Goal: Task Accomplishment & Management: Complete application form

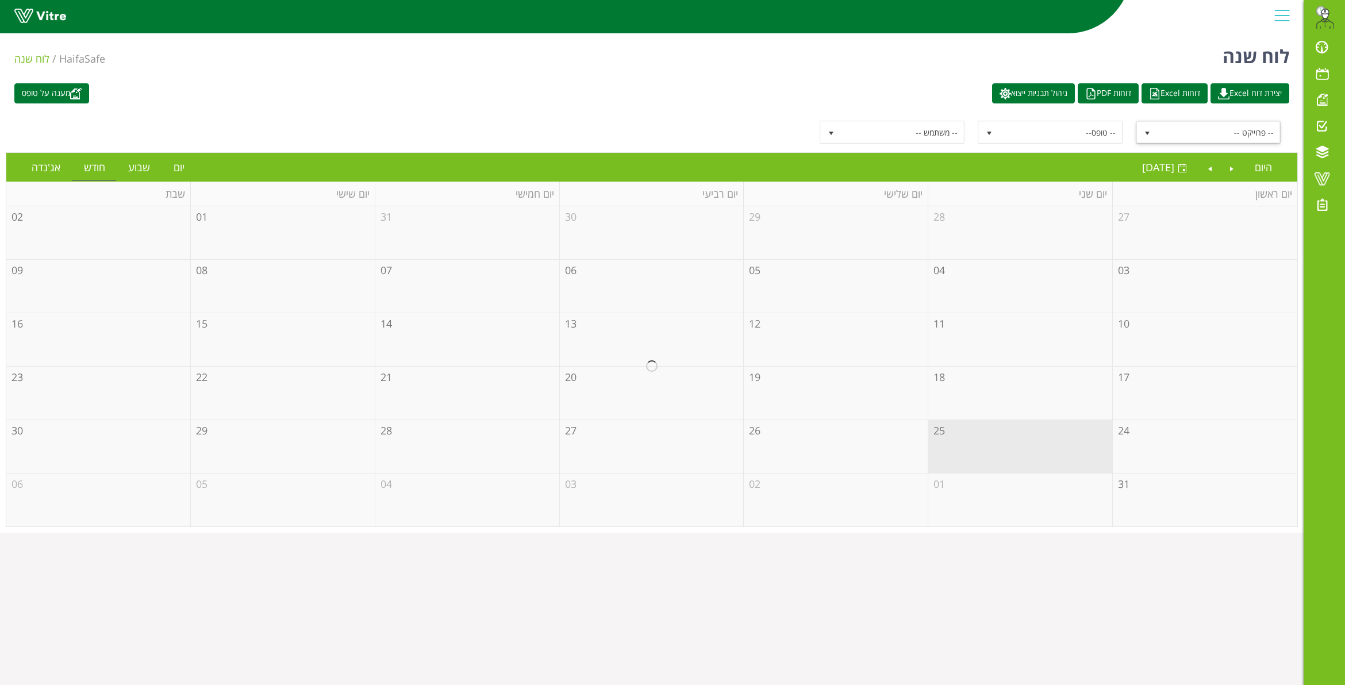
click at [1184, 132] on span "-- פרוייקט --" at bounding box center [1218, 132] width 123 height 21
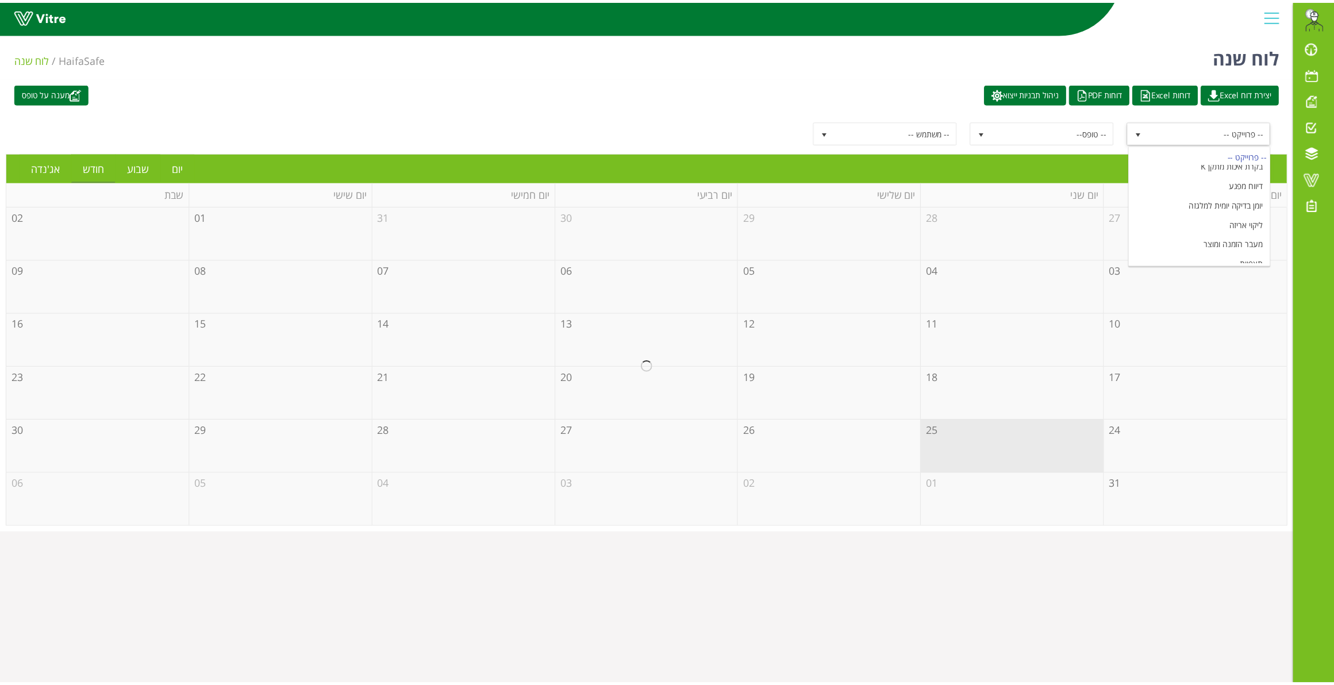
scroll to position [138, 0]
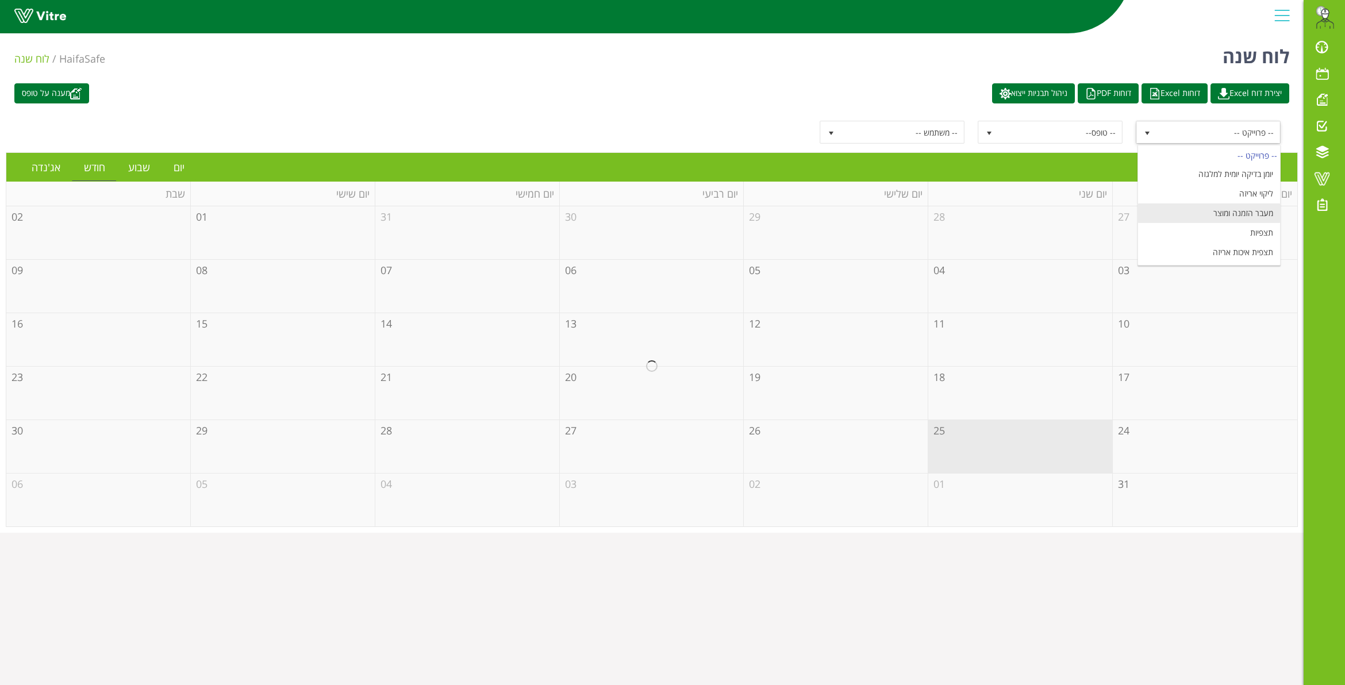
click at [1240, 209] on li "מעבר הזמנה ומוצר" at bounding box center [1209, 213] width 143 height 20
click at [182, 168] on link "יום" at bounding box center [179, 167] width 34 height 26
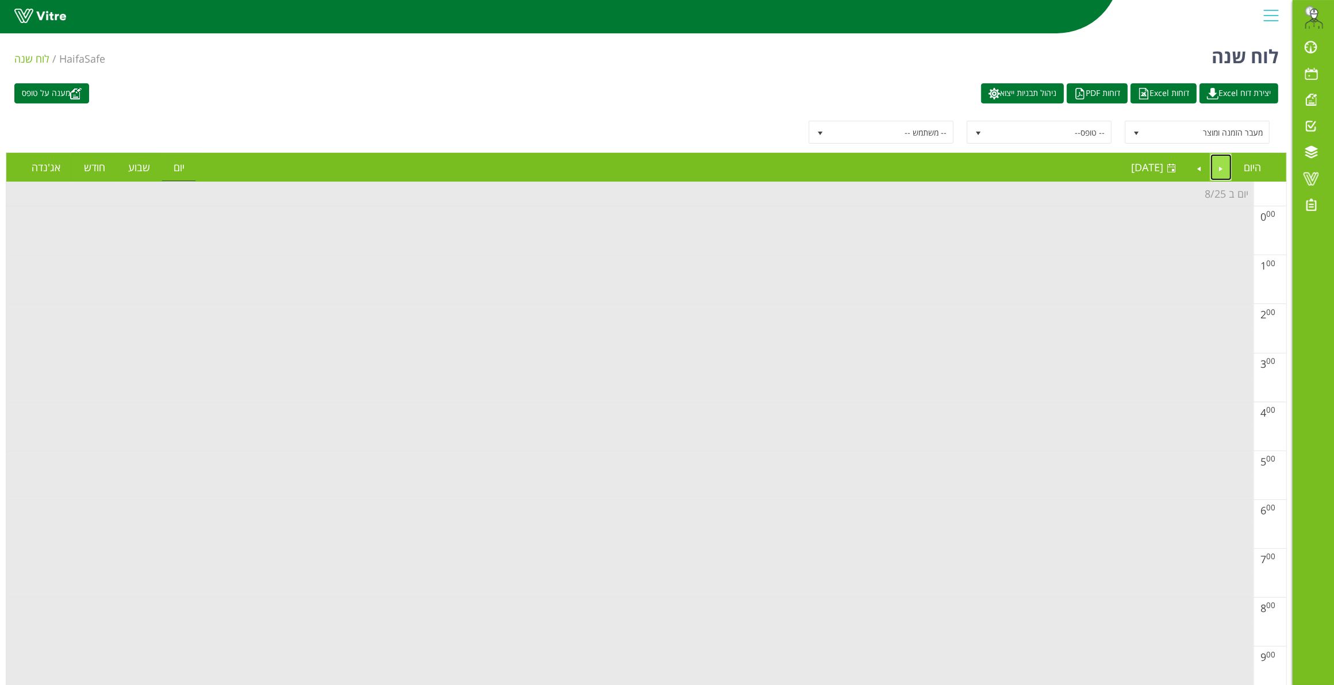
click at [1216, 167] on link "Previous" at bounding box center [1221, 167] width 22 height 26
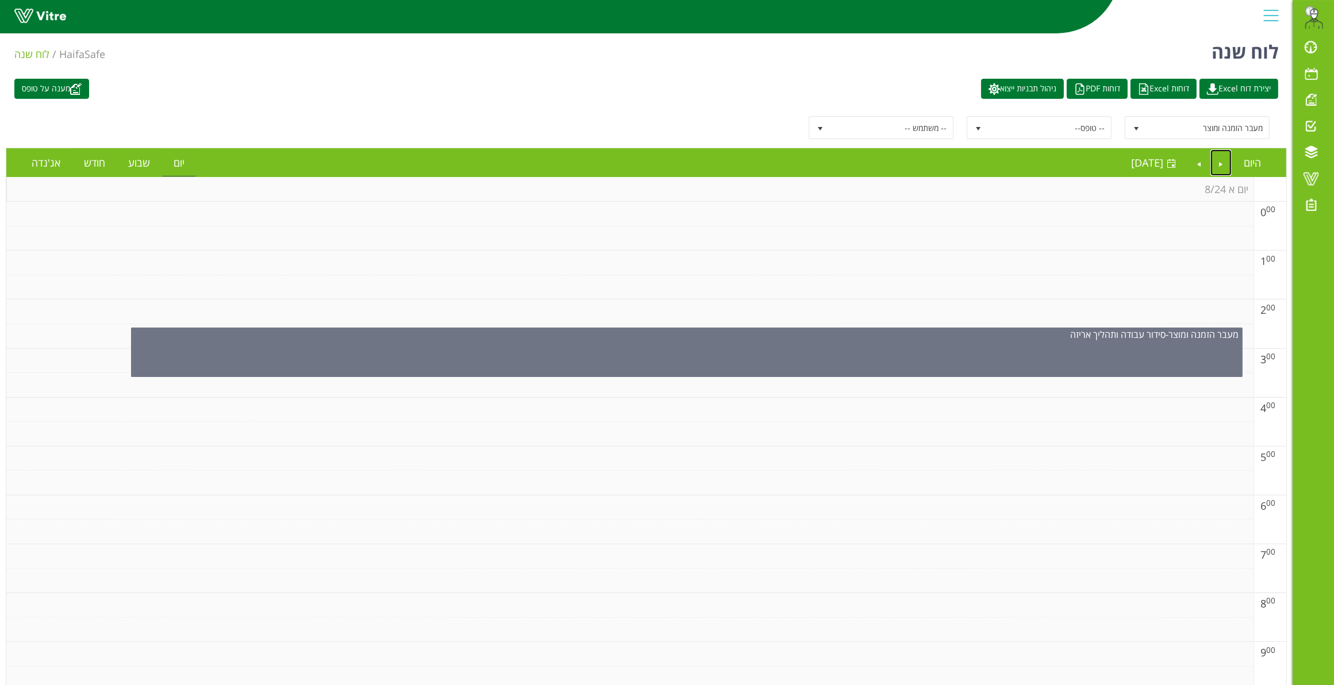
scroll to position [0, 0]
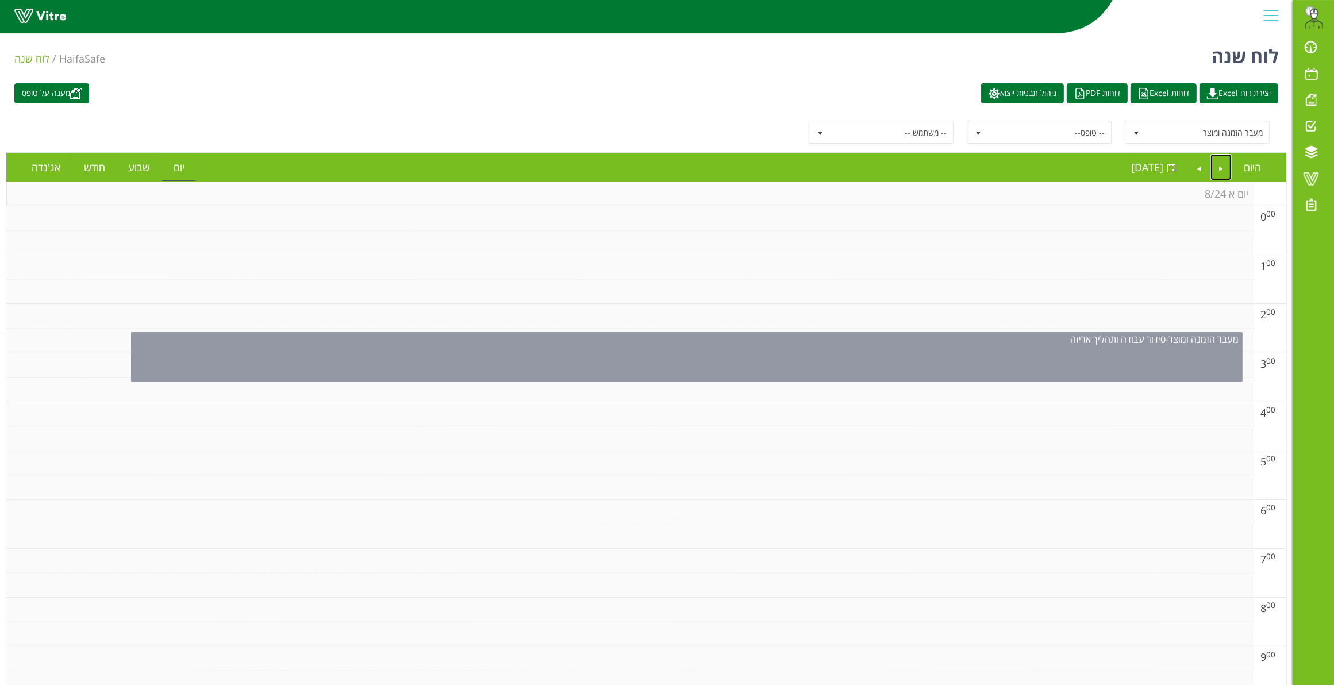
click at [888, 345] on div "מעבר הזמנה ומוצר - סידור עבודה ותהליך אריזה" at bounding box center [687, 339] width 1110 height 13
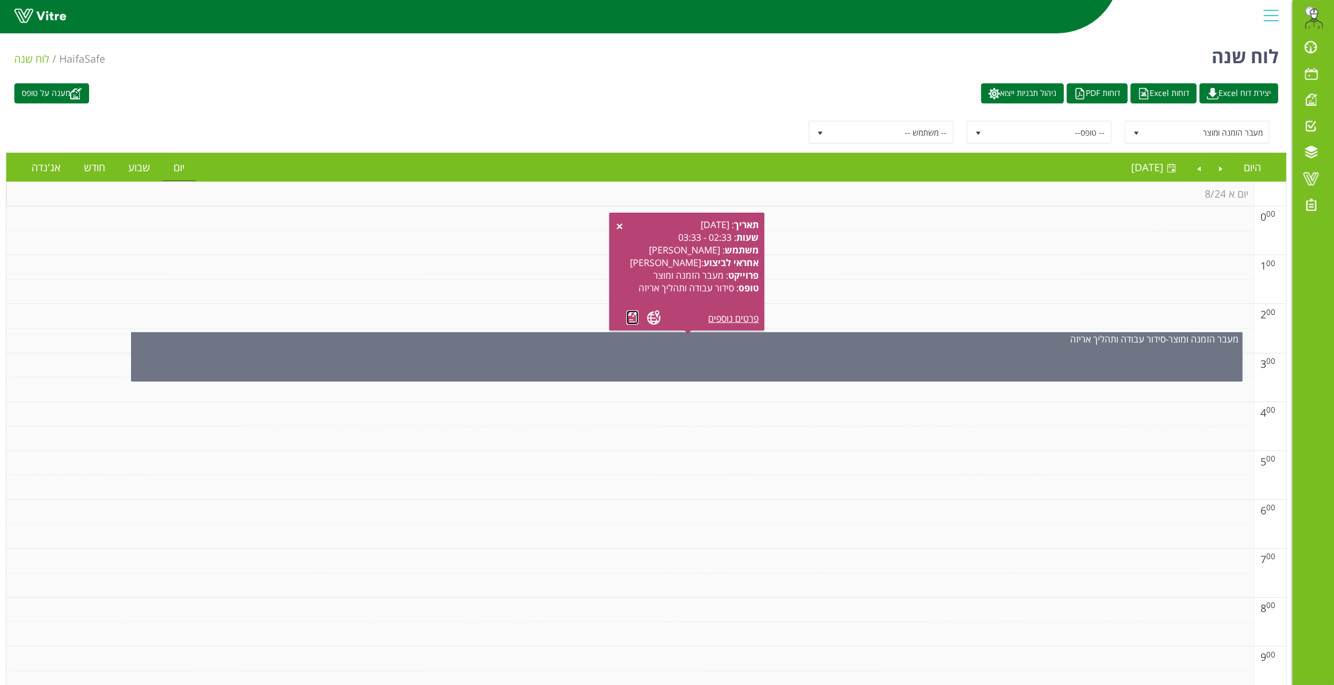
click at [633, 314] on link at bounding box center [632, 317] width 12 height 14
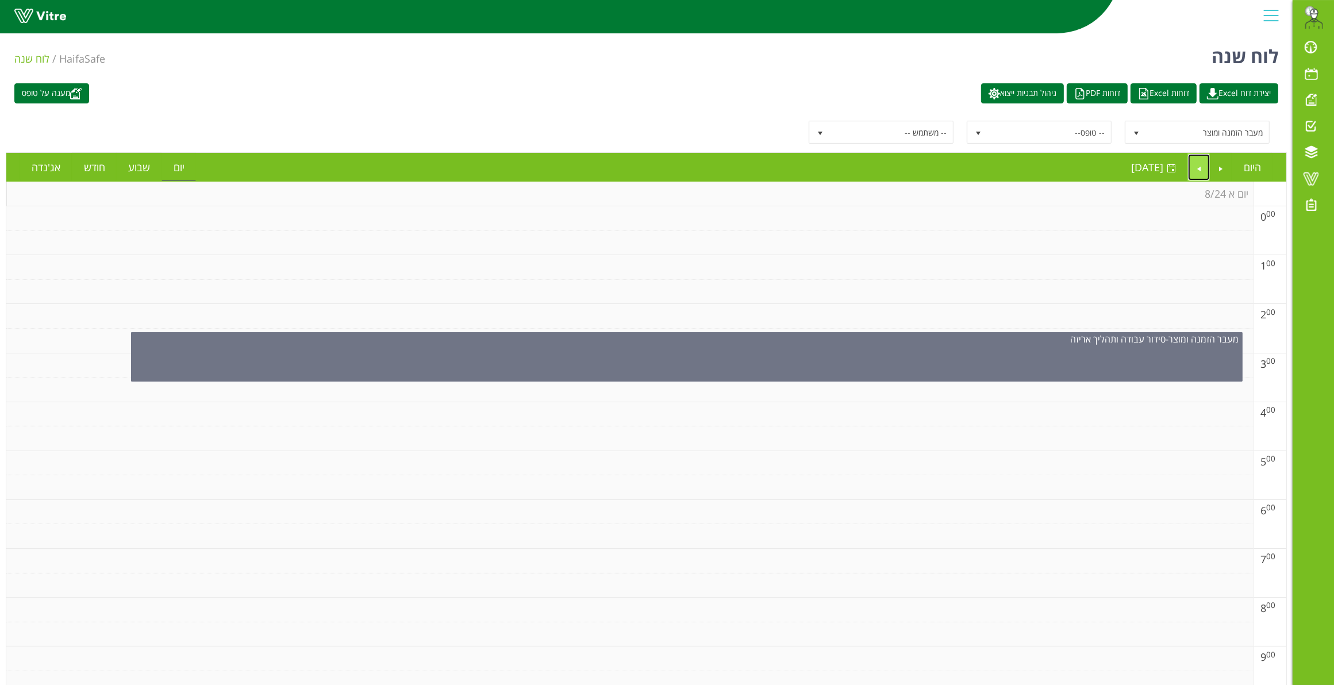
click at [1200, 172] on link "Next" at bounding box center [1199, 167] width 22 height 26
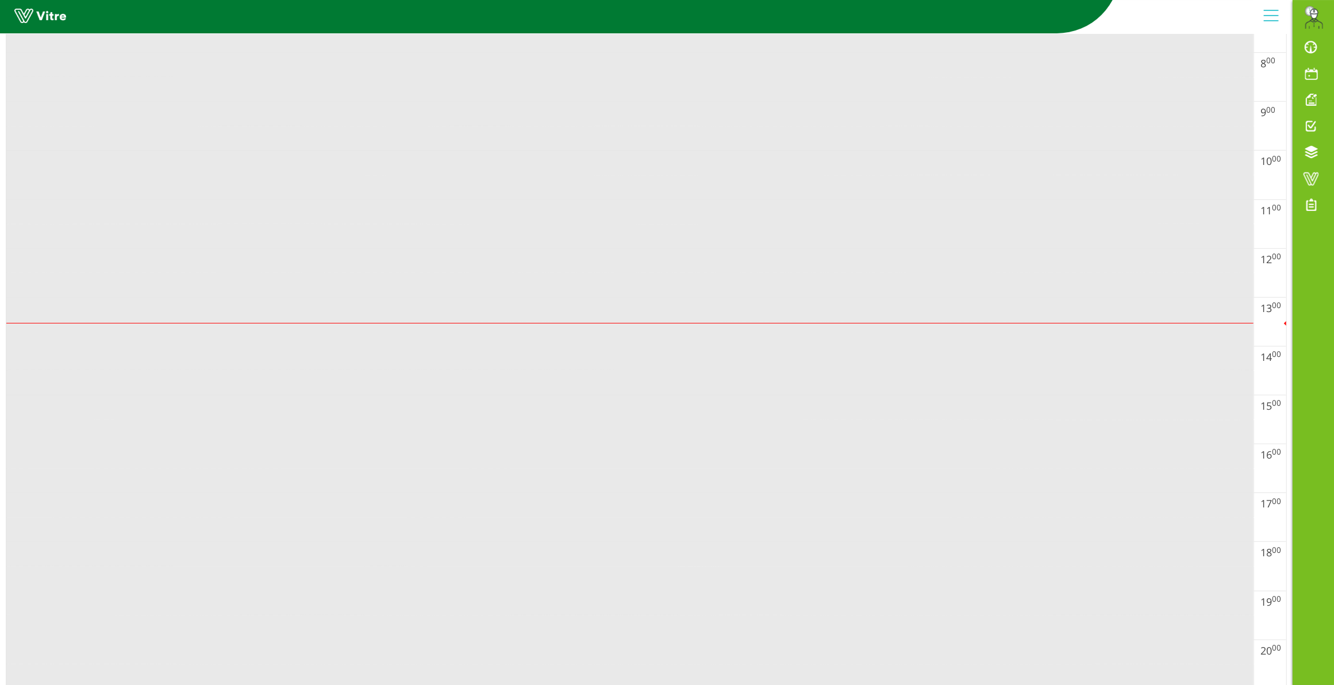
scroll to position [646, 0]
click at [1049, 220] on td at bounding box center [629, 208] width 1247 height 25
click at [1046, 179] on td at bounding box center [629, 183] width 1247 height 25
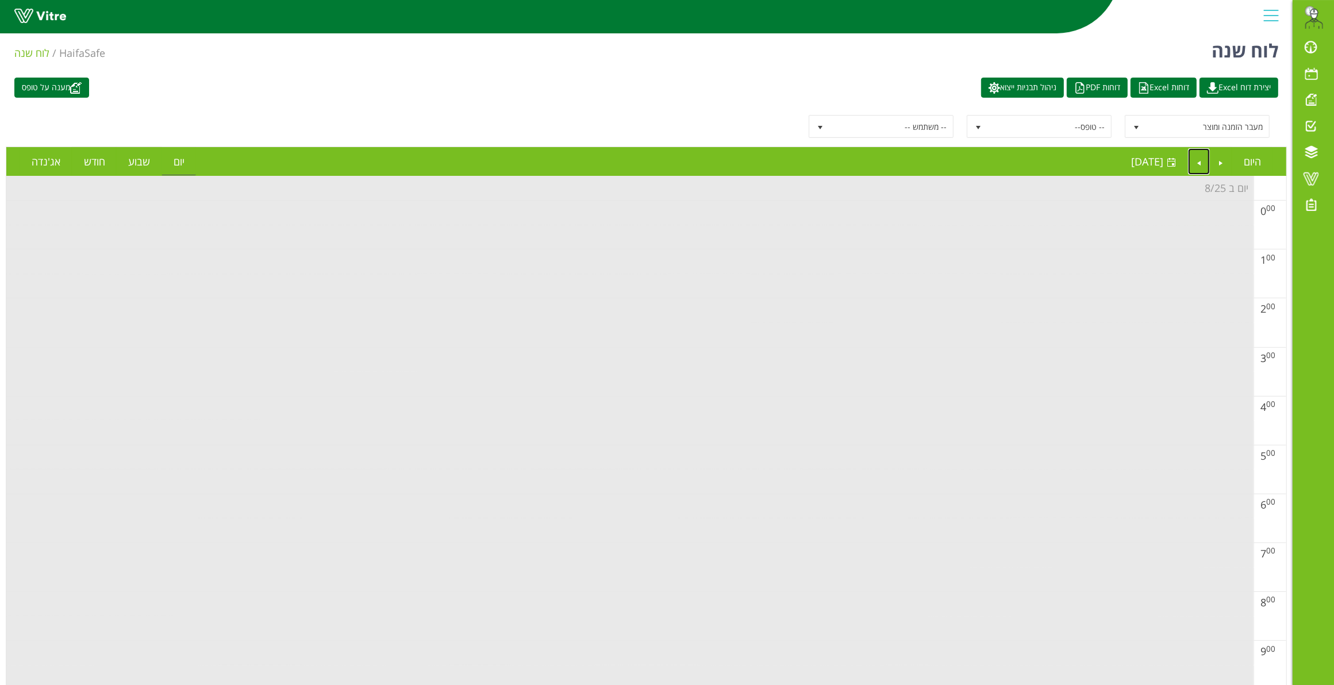
scroll to position [0, 0]
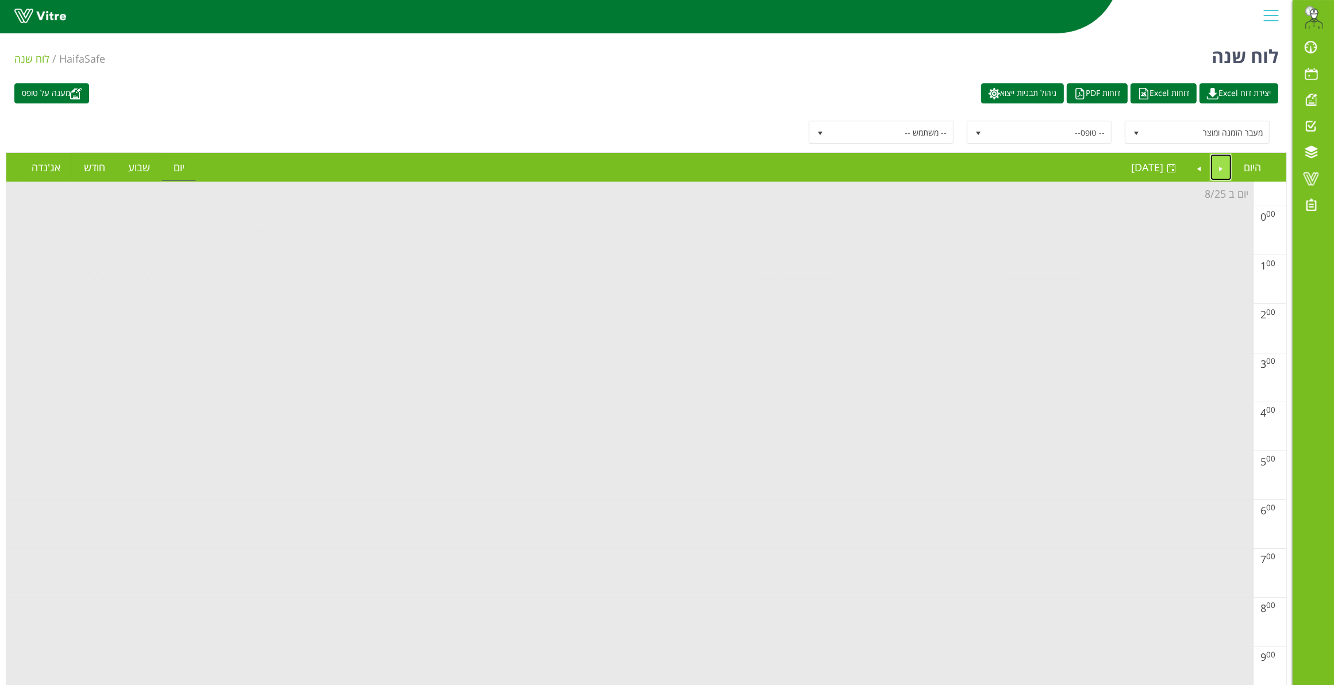
click at [1222, 167] on link "Previous" at bounding box center [1221, 167] width 22 height 26
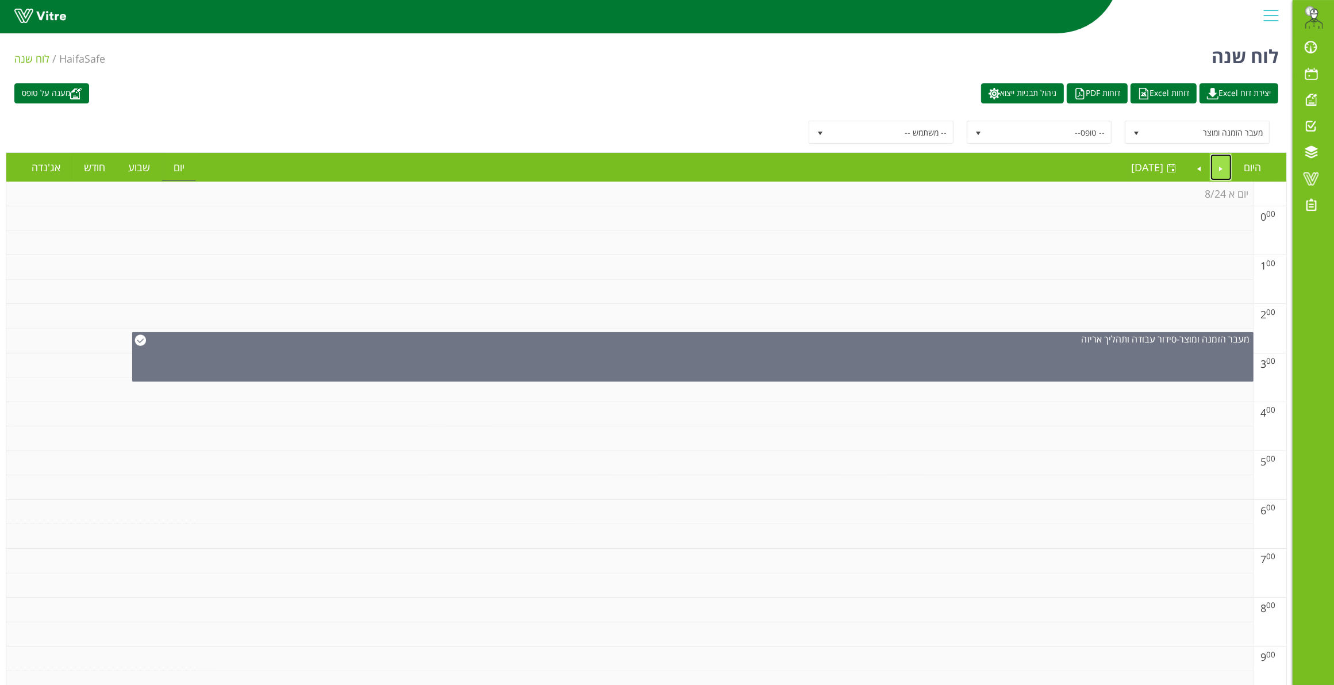
click at [1222, 171] on link "Previous" at bounding box center [1221, 167] width 22 height 26
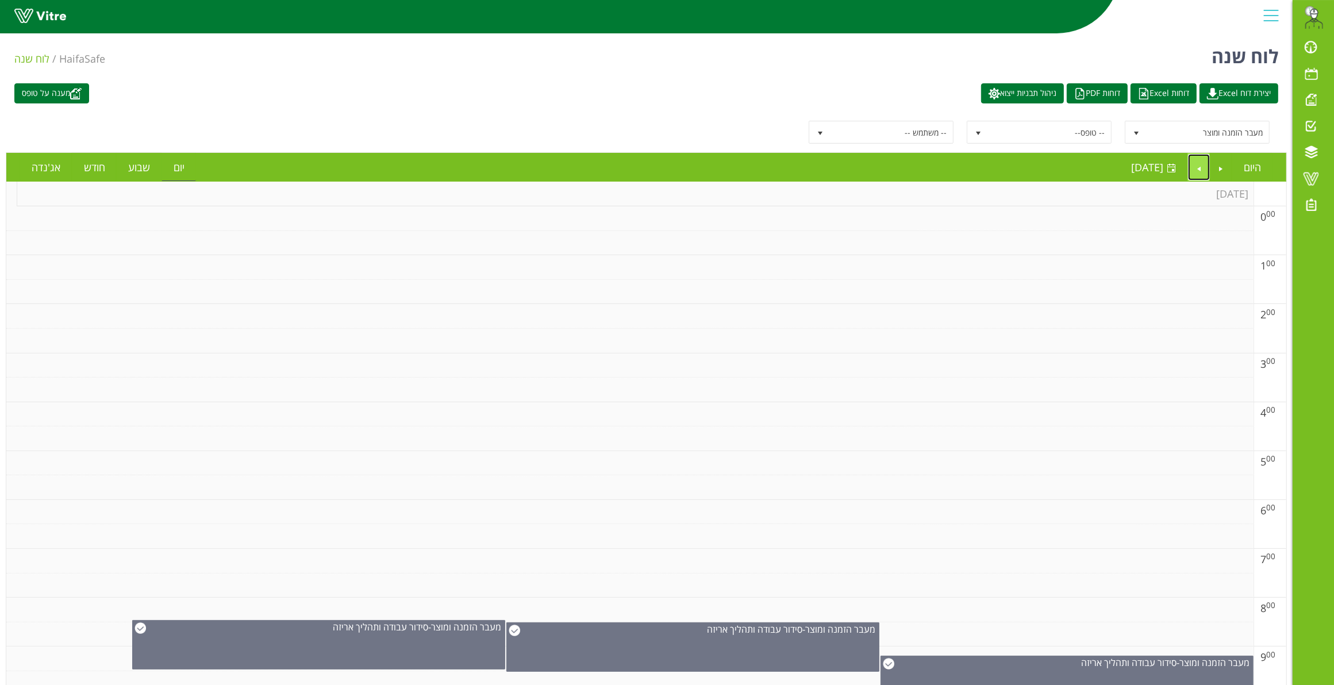
click at [1192, 168] on link "Next" at bounding box center [1199, 167] width 22 height 26
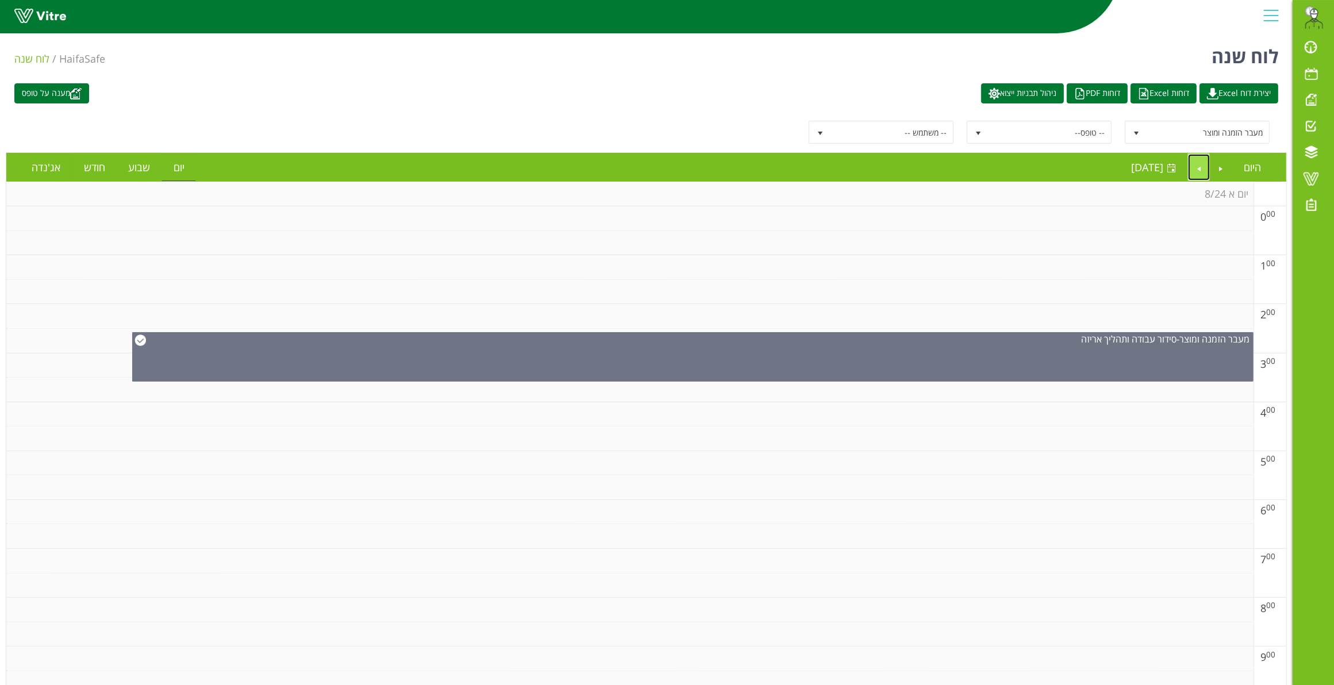
click at [1200, 161] on link "Next" at bounding box center [1199, 167] width 22 height 26
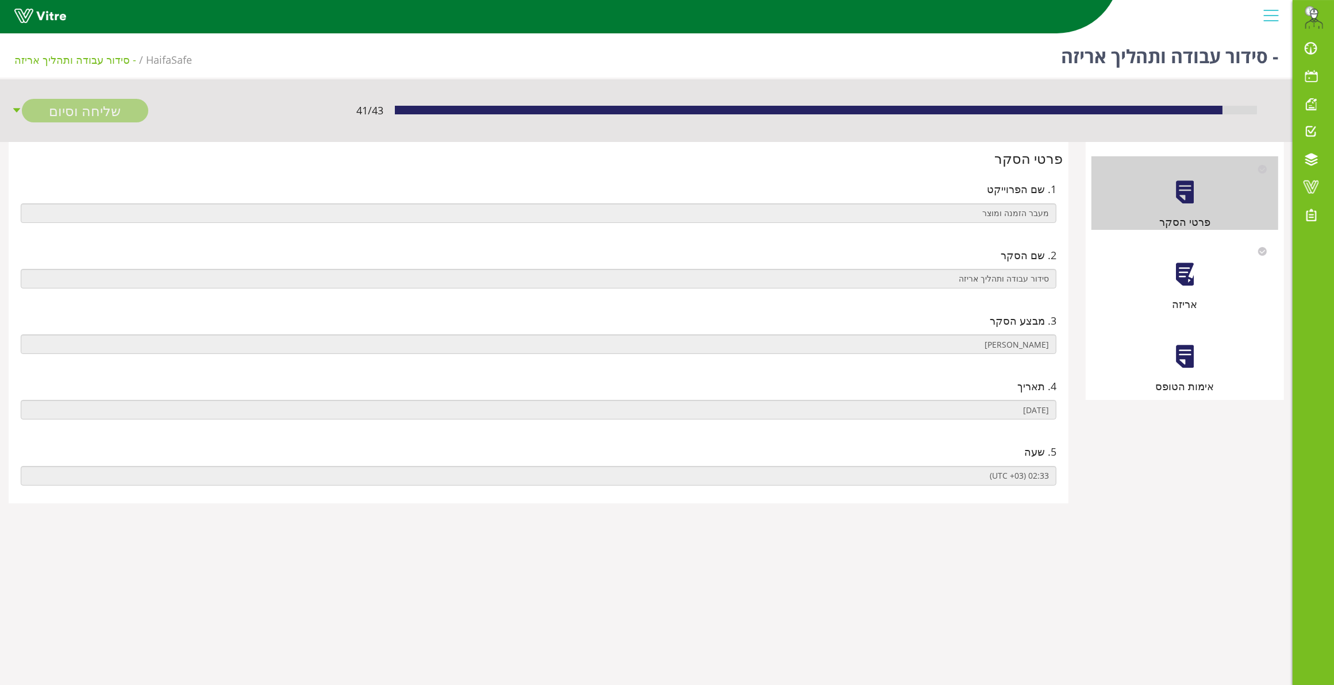
click at [1182, 272] on div at bounding box center [1185, 274] width 26 height 26
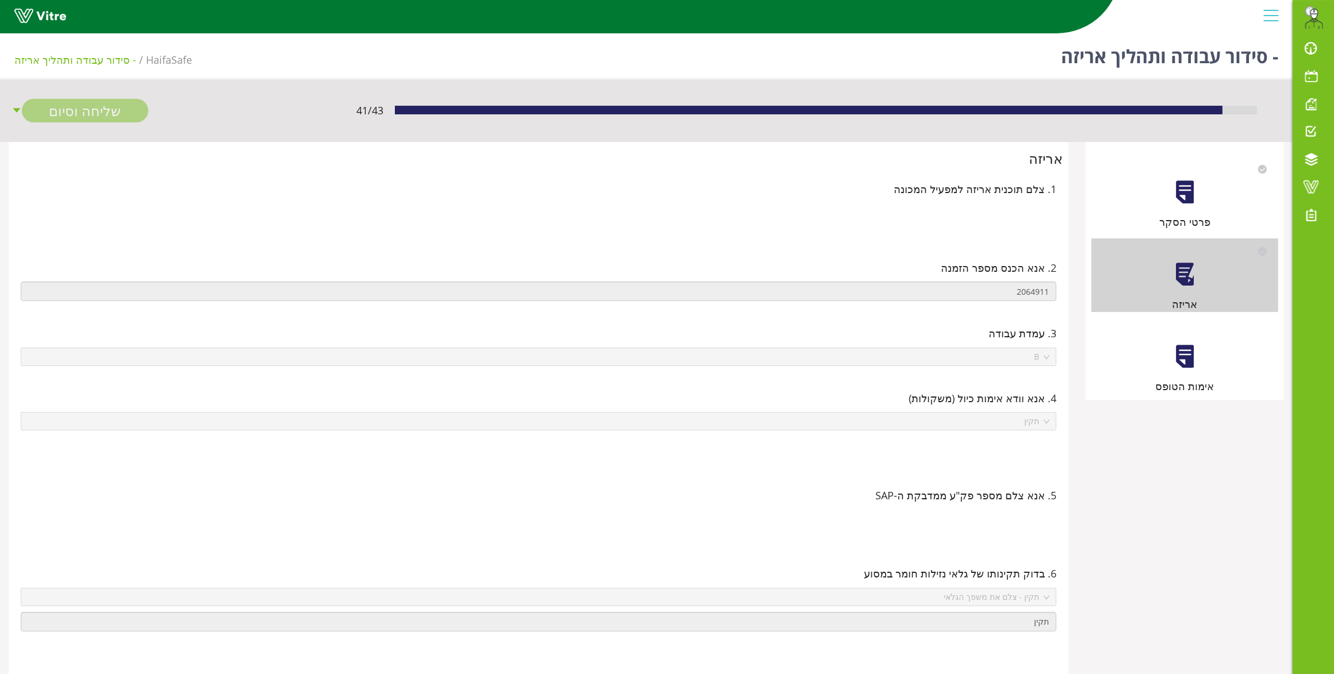
click at [1191, 352] on div at bounding box center [1185, 357] width 26 height 26
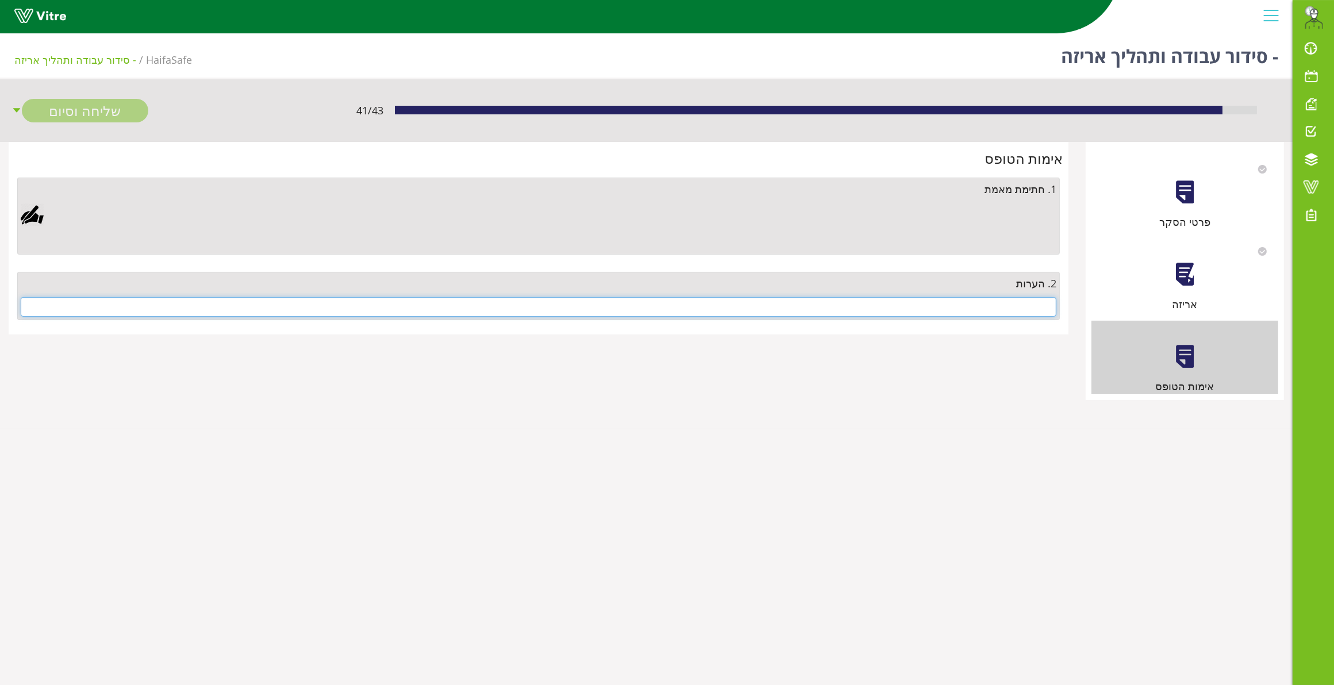
click at [961, 311] on input "text" at bounding box center [539, 307] width 1036 height 20
click at [963, 311] on input "text" at bounding box center [539, 307] width 1036 height 20
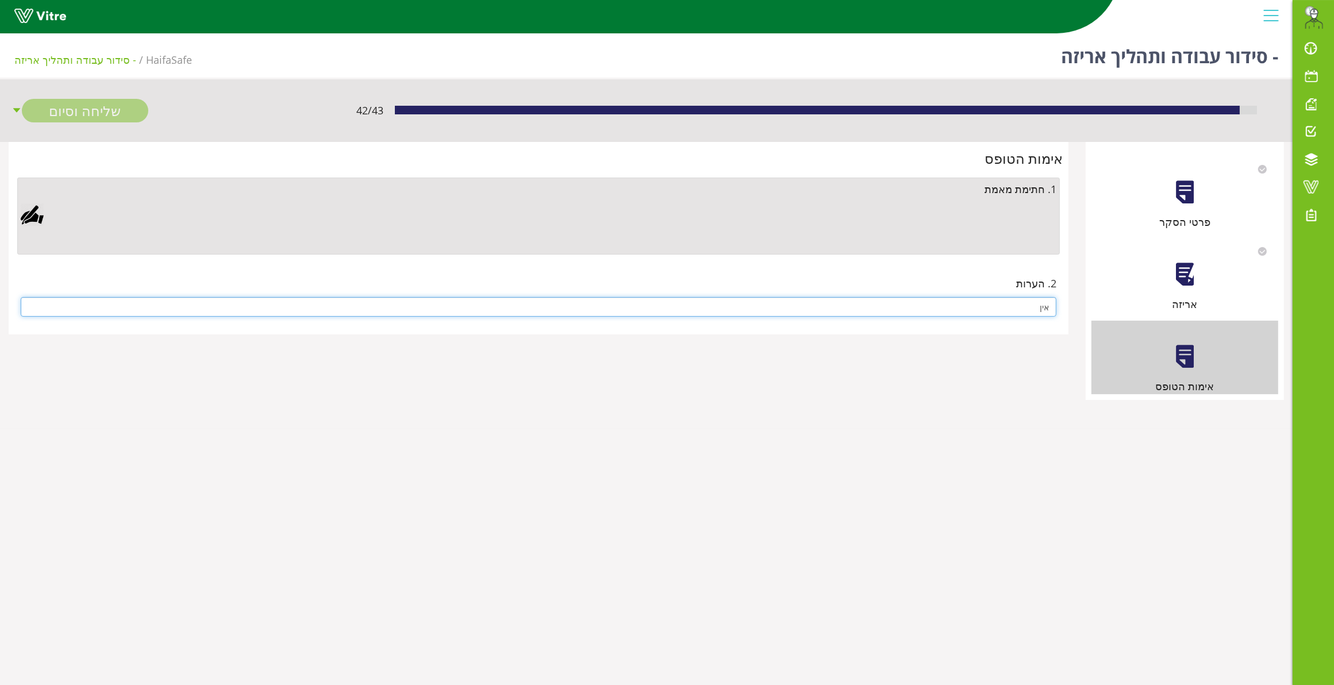
type input "אין"
click at [36, 209] on div at bounding box center [32, 214] width 23 height 23
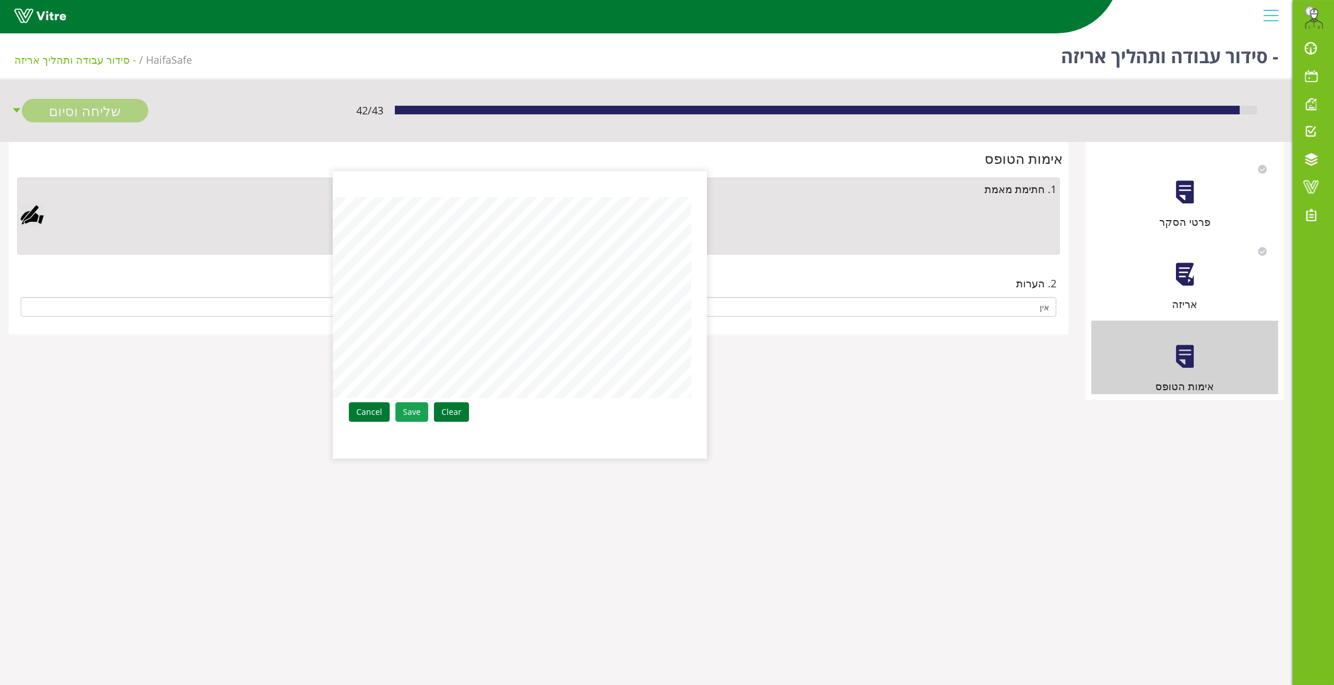
click at [411, 409] on link "Save" at bounding box center [411, 412] width 33 height 20
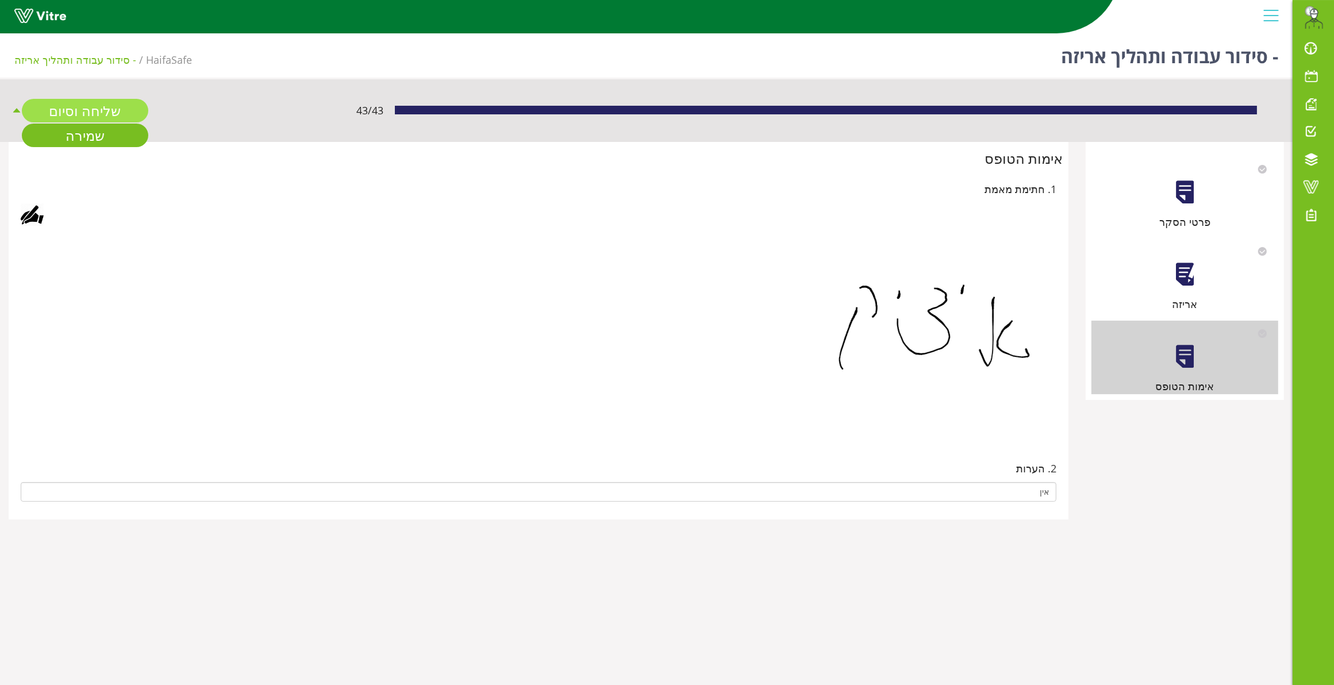
click at [105, 110] on link "שליחה וסיום" at bounding box center [85, 111] width 126 height 24
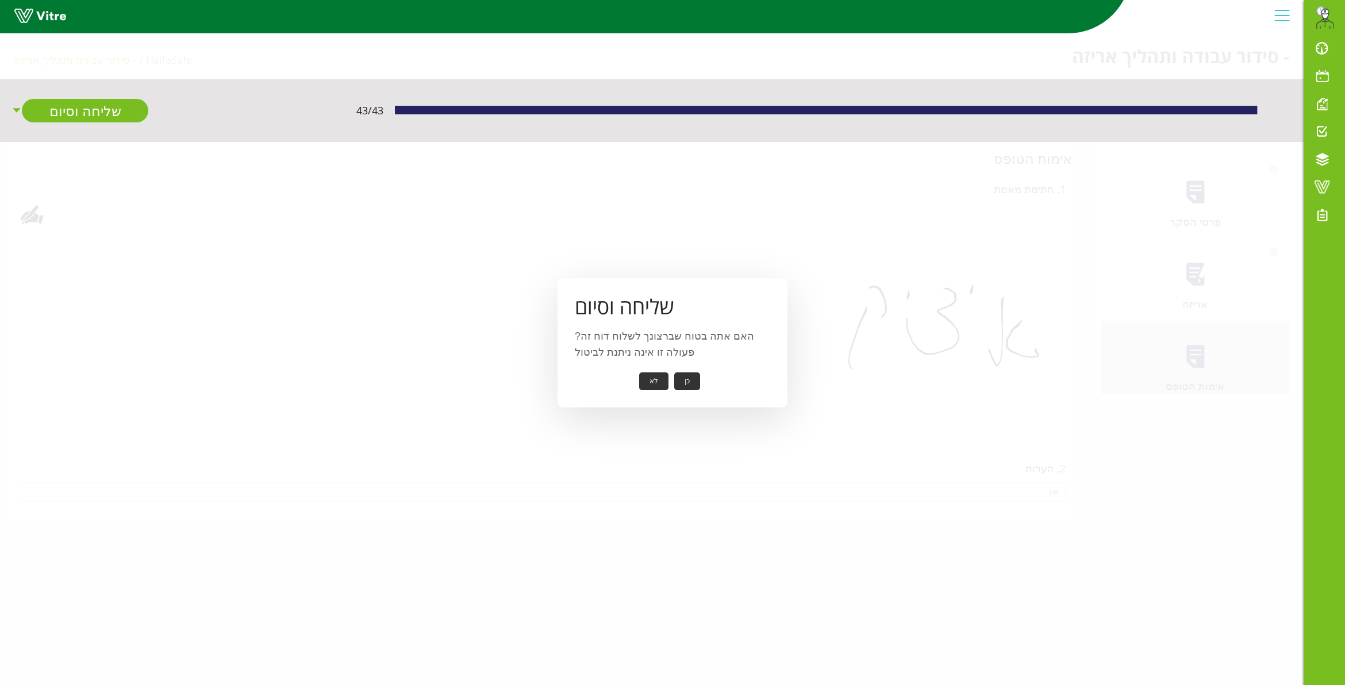
click at [679, 379] on button "כן" at bounding box center [687, 381] width 26 height 18
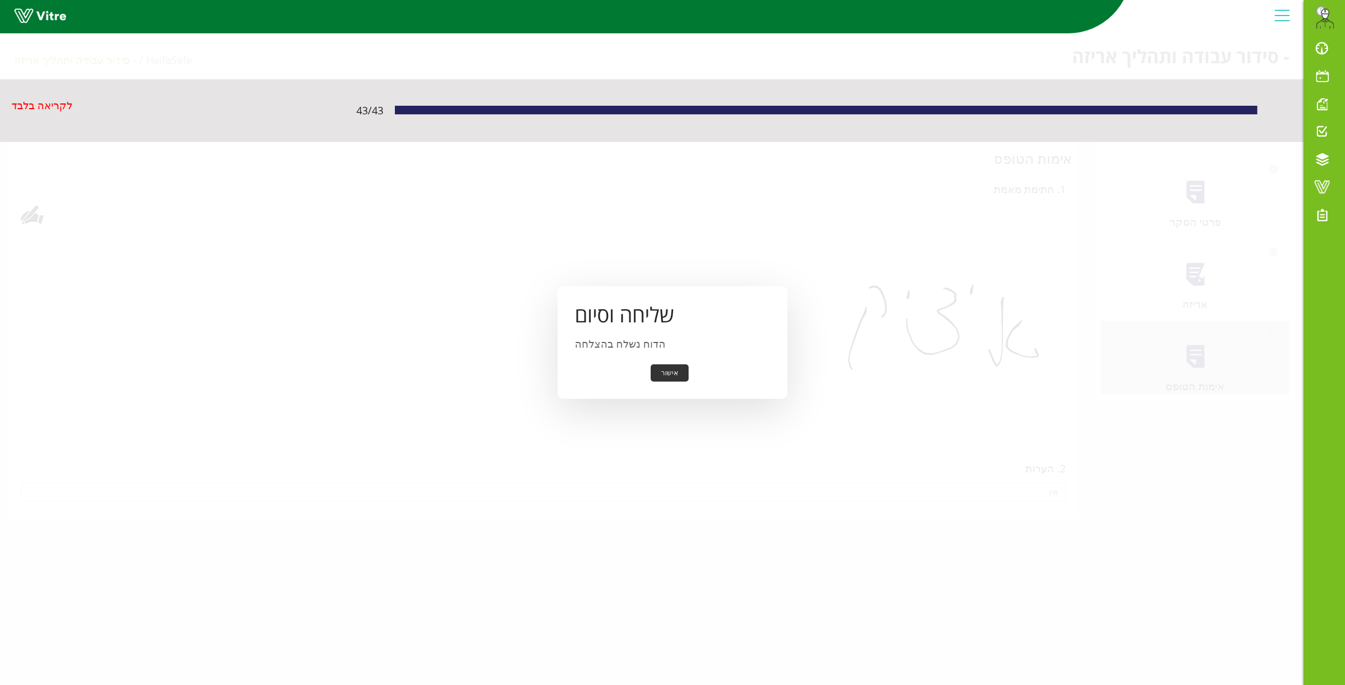
click at [663, 376] on button "אישור" at bounding box center [670, 373] width 38 height 18
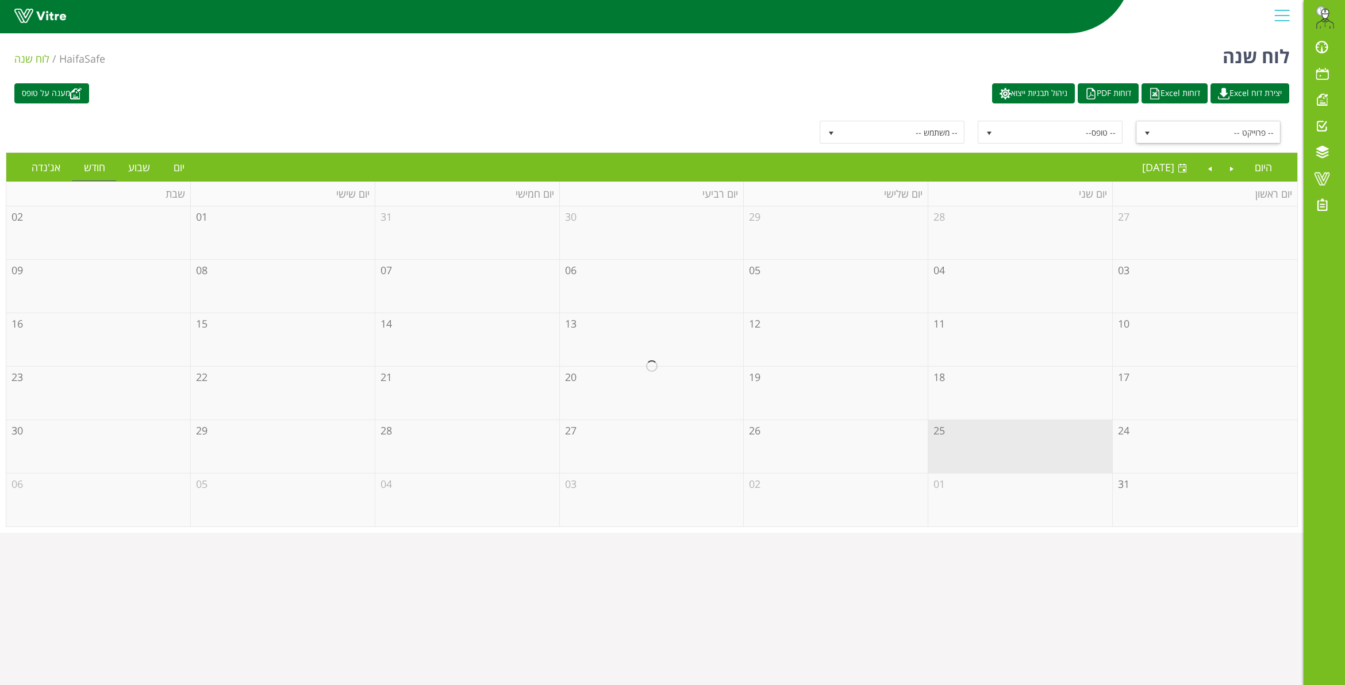
click at [1210, 136] on span "-- פרוייקט --" at bounding box center [1218, 132] width 123 height 21
click at [1257, 208] on li "מעבר הזמנה ומוצר" at bounding box center [1209, 213] width 143 height 20
